Goal: Information Seeking & Learning: Check status

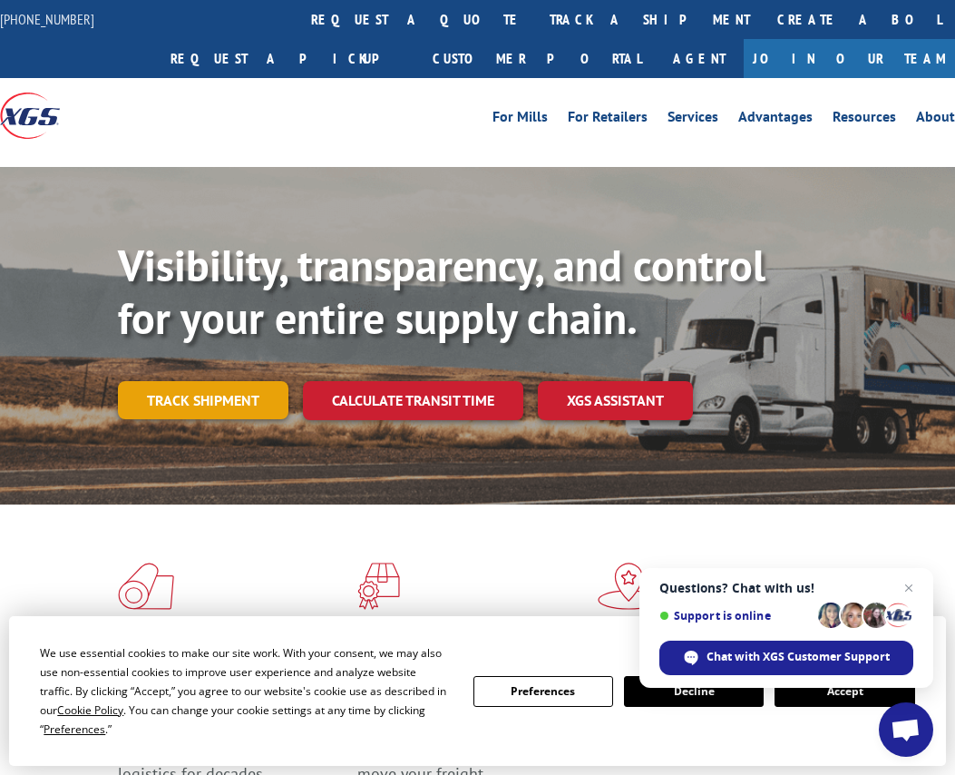
click at [193, 403] on link "Track shipment" at bounding box center [203, 400] width 171 height 38
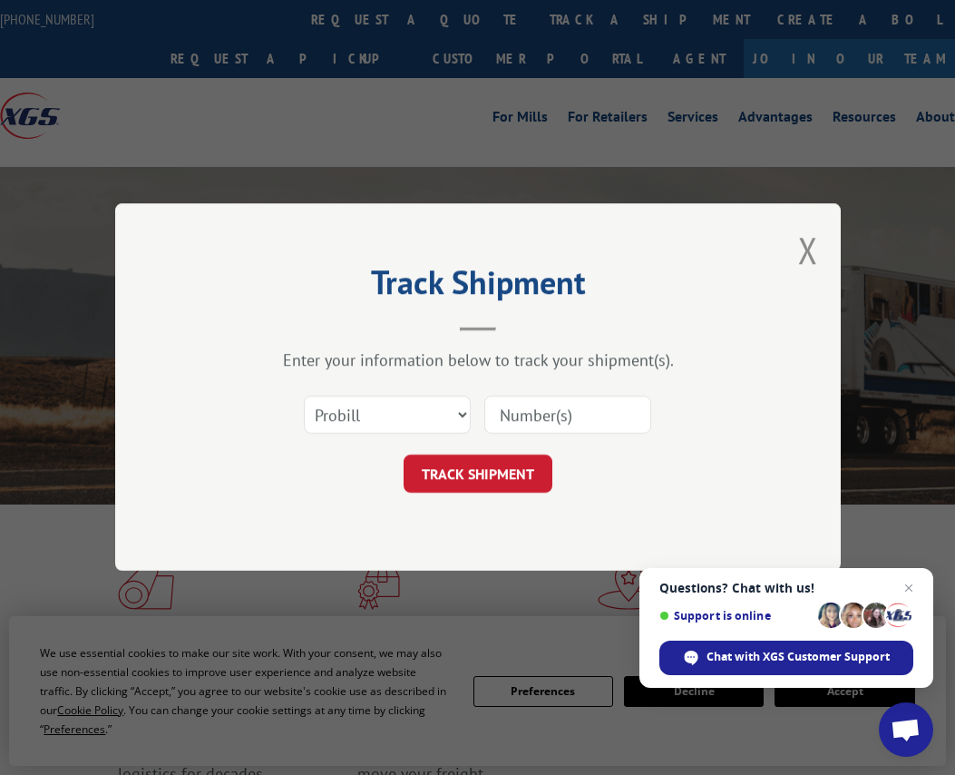
click at [590, 414] on input at bounding box center [567, 415] width 167 height 38
paste input "Q25072640"
type input "Q25072640"
click at [487, 481] on button "TRACK SHIPMENT" at bounding box center [478, 474] width 149 height 38
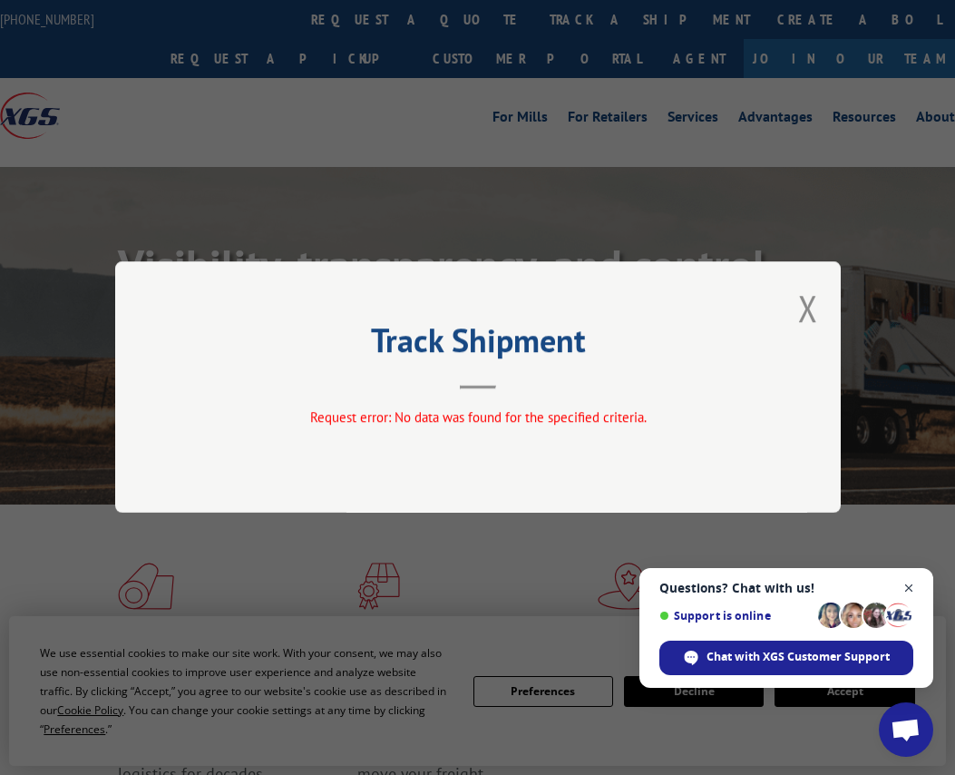
click at [911, 586] on span "Close chat" at bounding box center [909, 588] width 23 height 23
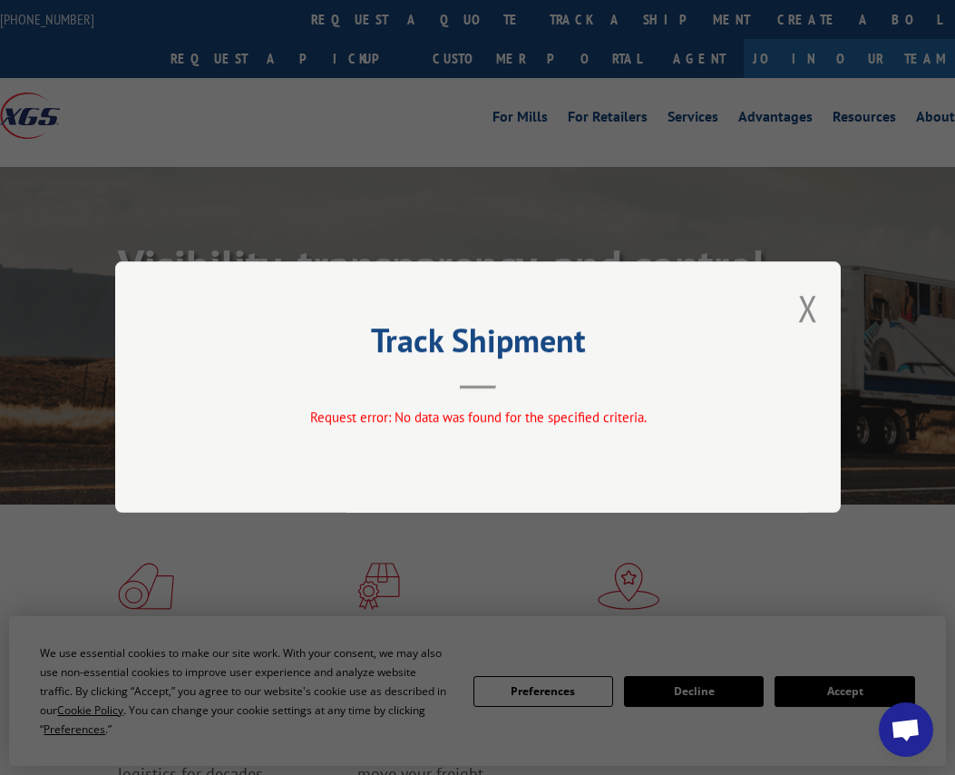
click at [805, 306] on button "Close modal" at bounding box center [808, 308] width 20 height 48
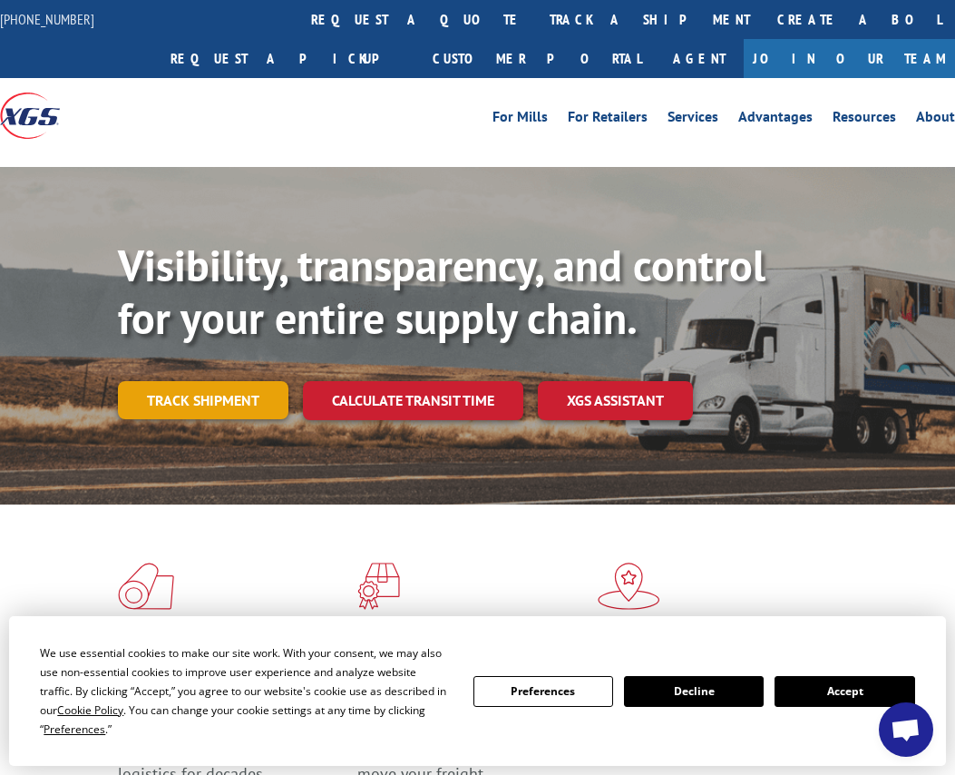
click at [210, 409] on link "Track shipment" at bounding box center [203, 400] width 171 height 38
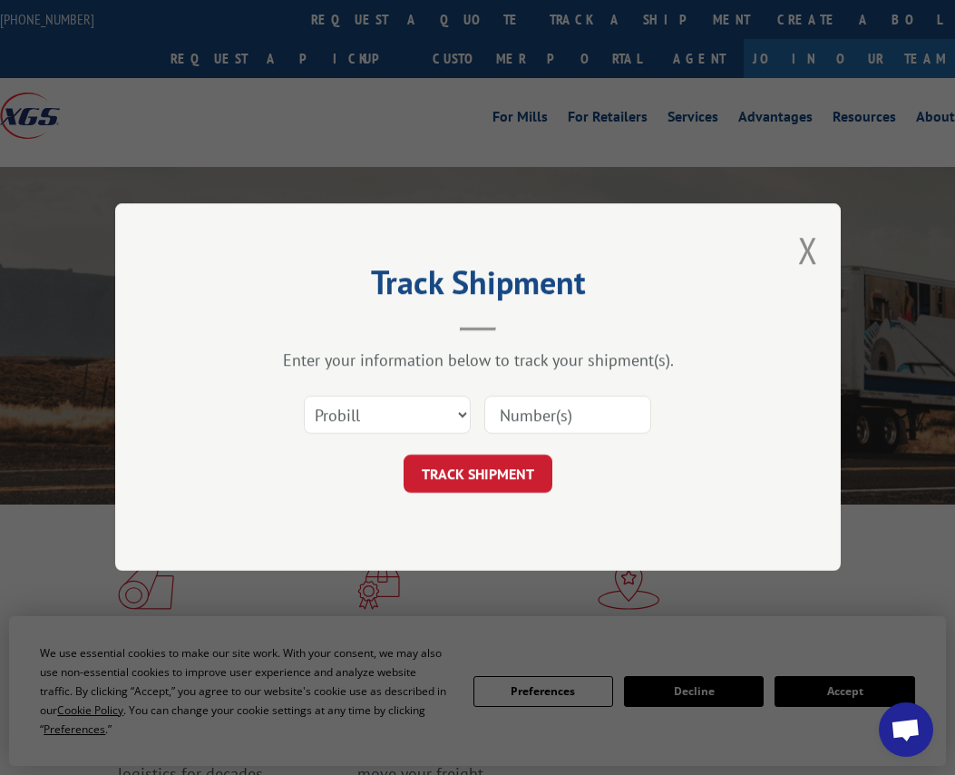
paste input "17346554"
type input "17346554"
click at [495, 477] on button "TRACK SHIPMENT" at bounding box center [478, 474] width 149 height 38
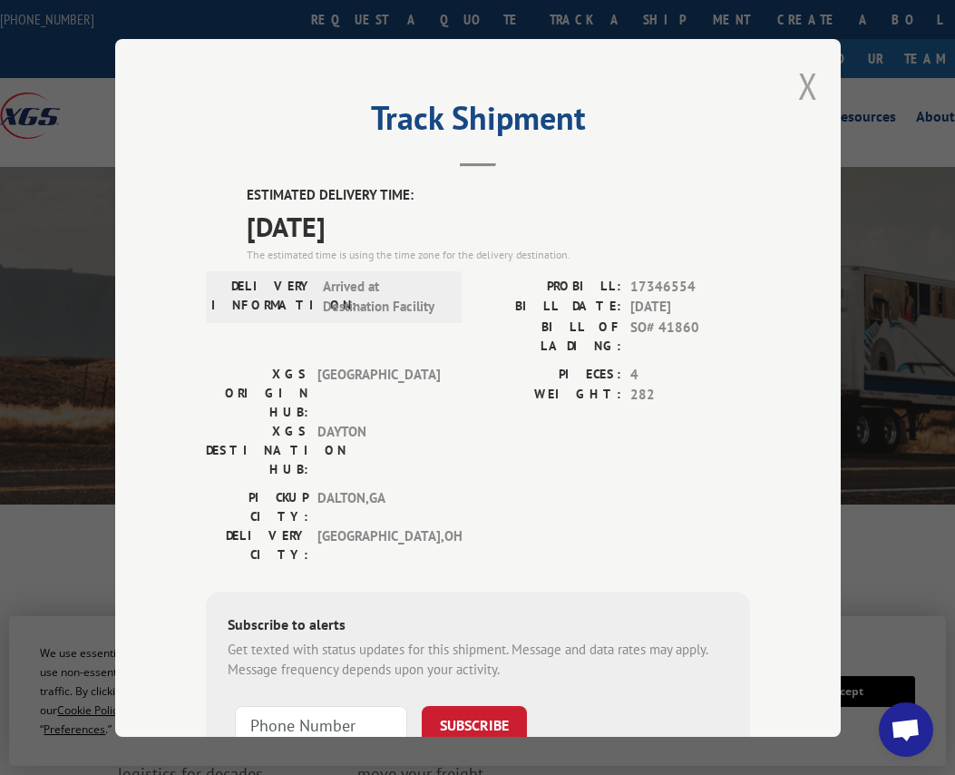
click at [806, 84] on button "Close modal" at bounding box center [808, 86] width 20 height 48
